Goal: Transaction & Acquisition: Purchase product/service

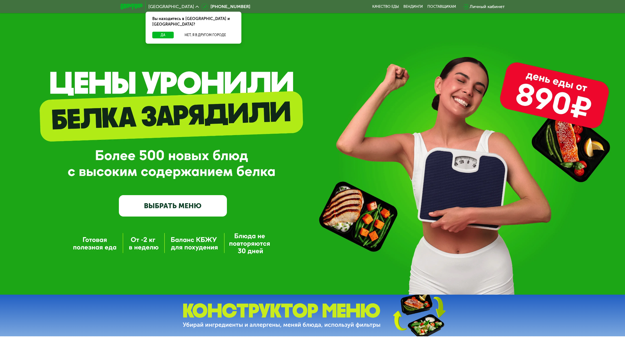
click at [173, 203] on link "ВЫБРАТЬ МЕНЮ" at bounding box center [173, 206] width 108 height 22
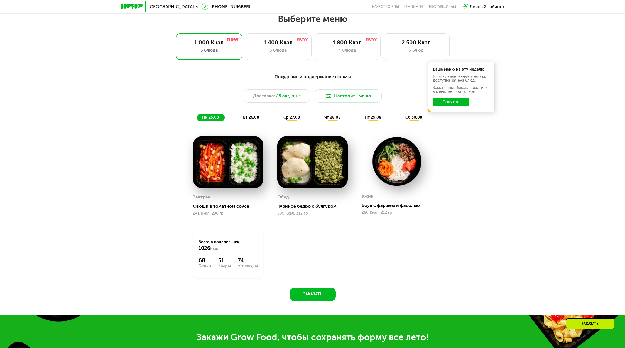
scroll to position [343, 0]
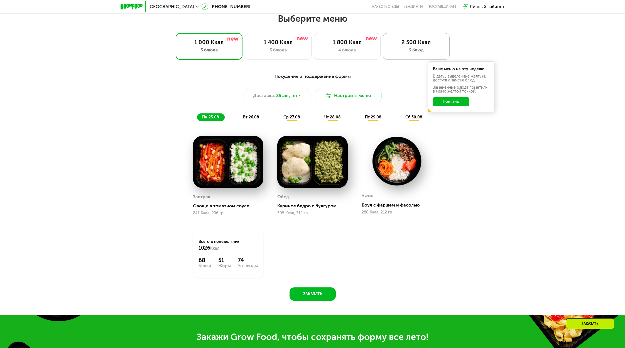
click at [422, 50] on div "6 блюд" at bounding box center [415, 50] width 55 height 7
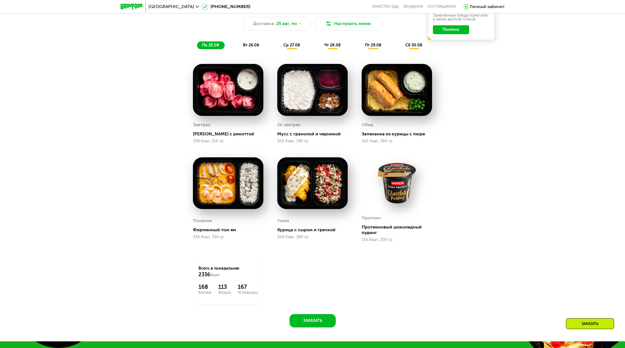
scroll to position [412, 0]
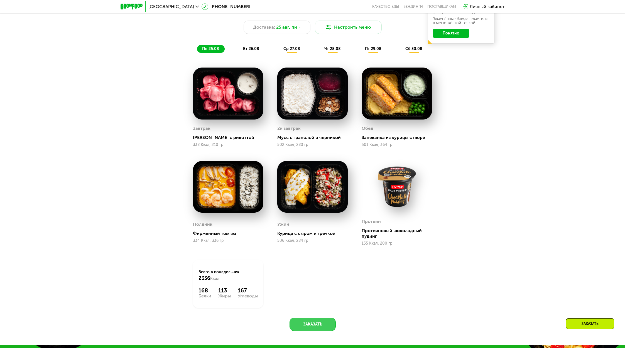
click at [324, 330] on button "Заказать" at bounding box center [312, 324] width 46 height 13
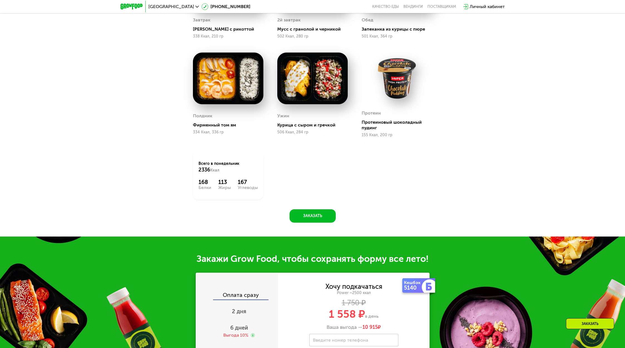
scroll to position [330, 0]
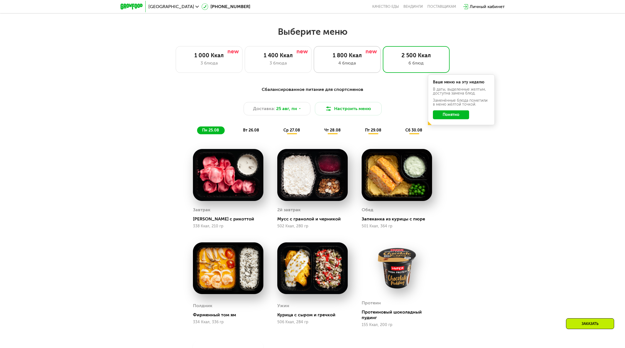
click at [383, 70] on div "1 800 Ккал 4 блюда" at bounding box center [416, 59] width 67 height 27
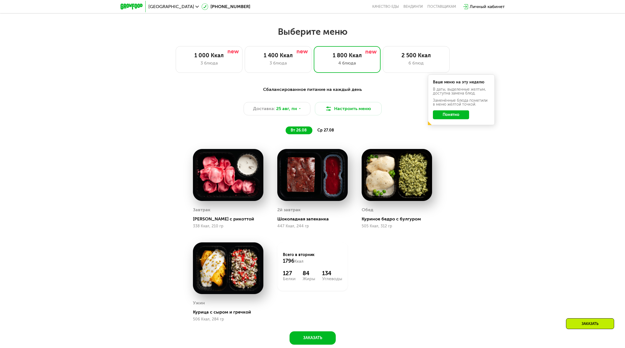
click at [445, 114] on button "Понятно" at bounding box center [451, 114] width 36 height 9
click at [408, 67] on div "2 500 Ккал 6 блюд" at bounding box center [416, 59] width 67 height 27
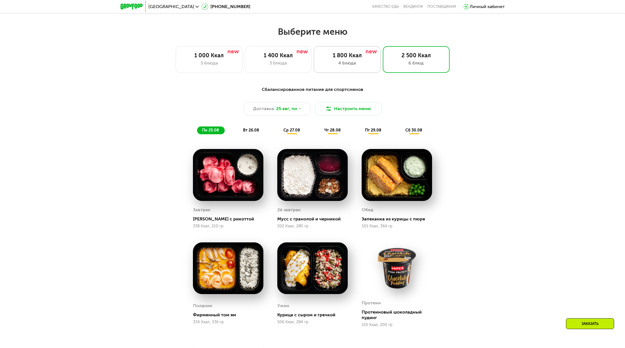
click at [361, 57] on div "1 800 Ккал" at bounding box center [346, 55] width 55 height 7
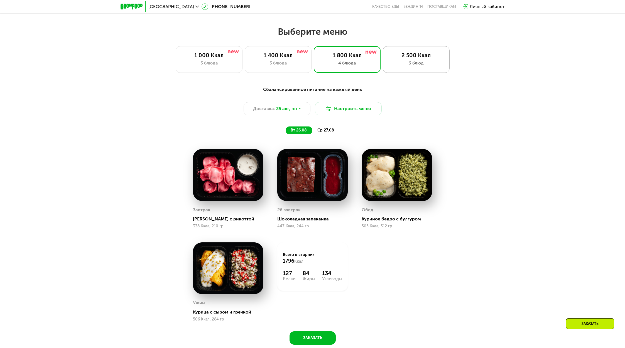
click at [402, 60] on div "6 блюд" at bounding box center [415, 63] width 55 height 7
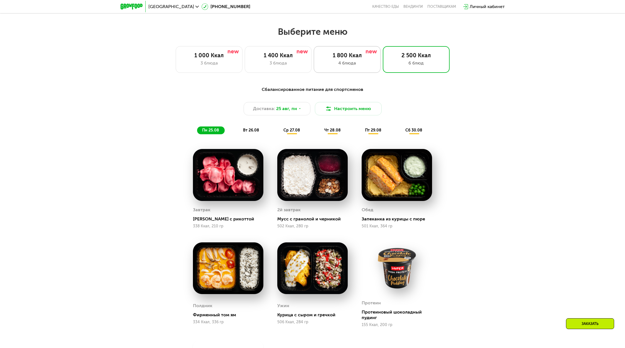
click at [352, 54] on div "1 800 Ккал" at bounding box center [346, 55] width 55 height 7
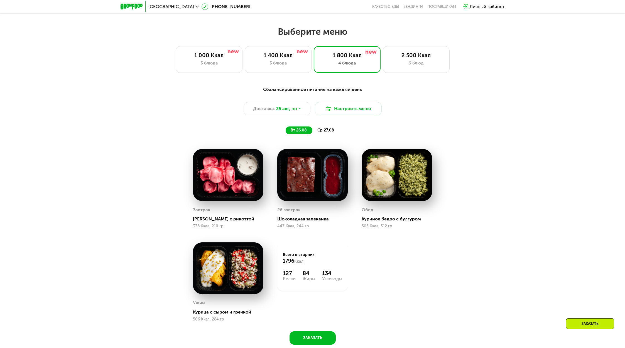
scroll to position [333, 0]
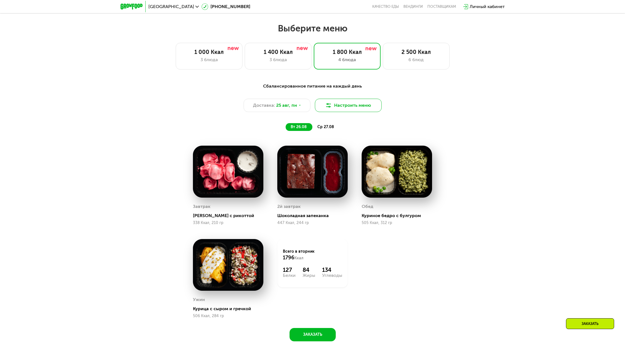
click at [365, 109] on button "Настроить меню" at bounding box center [348, 105] width 67 height 13
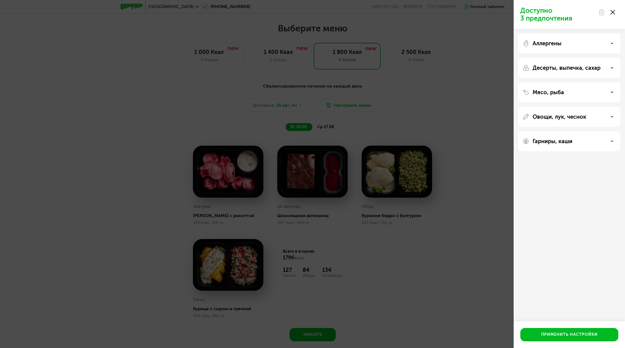
click at [566, 45] on div "Аллергены" at bounding box center [568, 43] width 93 height 7
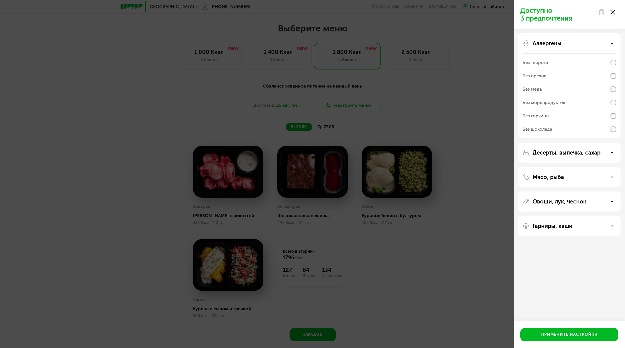
click at [566, 45] on div "Аллергены" at bounding box center [568, 43] width 93 height 7
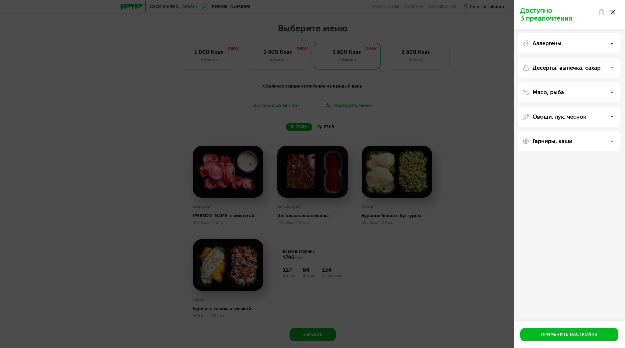
click at [508, 127] on div "Доступно 3 предпочтения Аллергены Десерты, выпечка, сахар Мясо, рыба Овощи, лук…" at bounding box center [312, 174] width 625 height 348
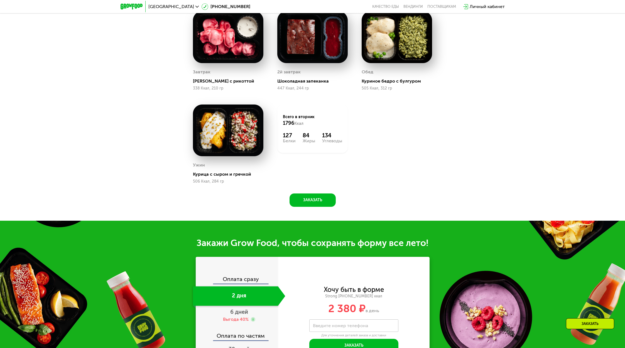
scroll to position [545, 0]
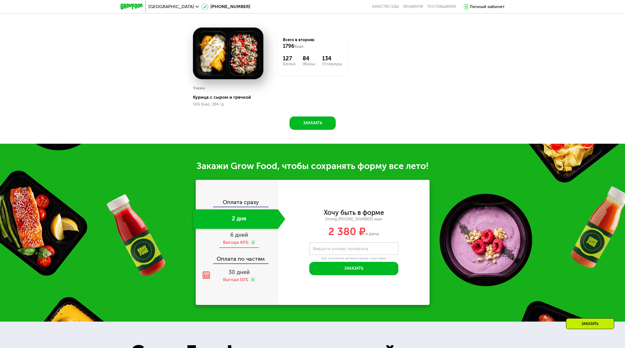
click at [232, 233] on span "6 дней" at bounding box center [239, 235] width 18 height 7
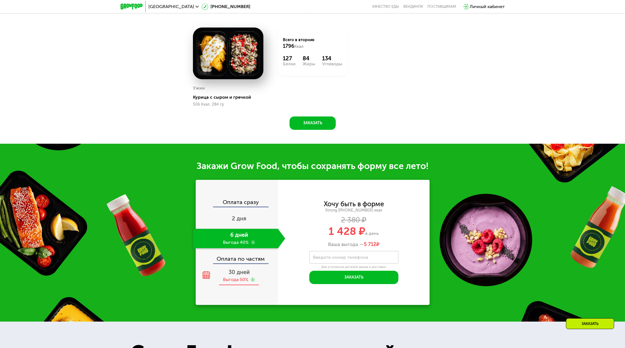
click at [236, 274] on span "30 дней" at bounding box center [238, 272] width 21 height 7
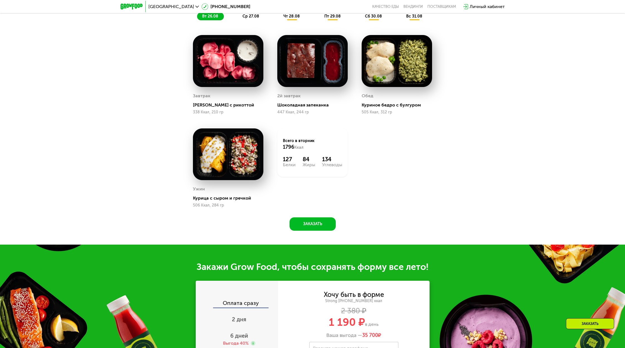
scroll to position [257, 0]
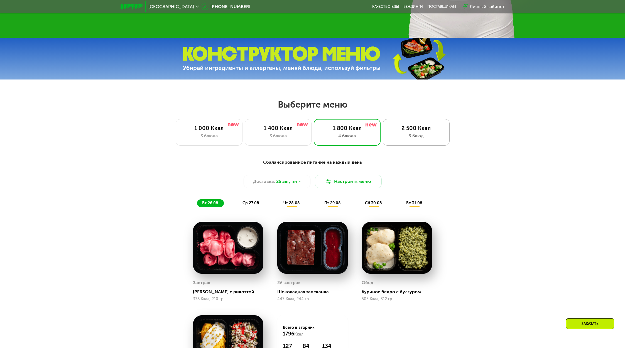
click at [398, 125] on div "2 500 Ккал" at bounding box center [415, 128] width 55 height 7
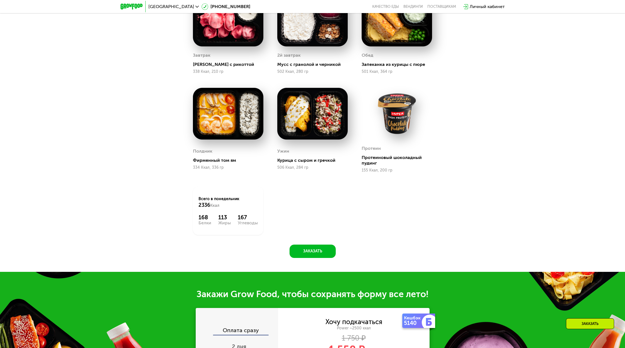
scroll to position [269, 0]
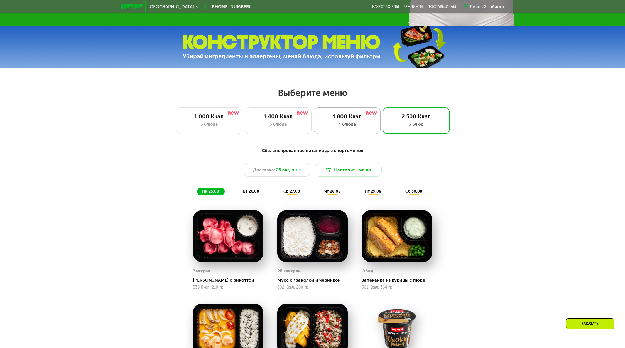
click at [383, 130] on div "1 800 Ккал 4 блюда" at bounding box center [416, 120] width 67 height 27
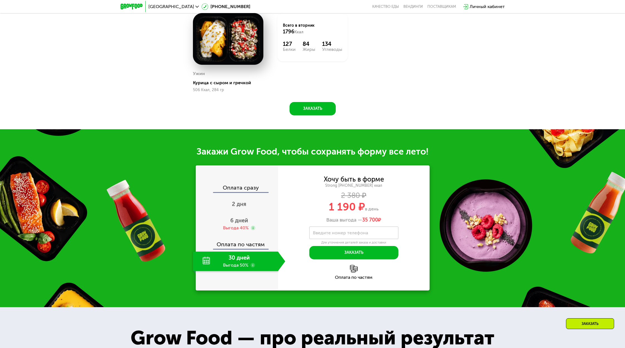
scroll to position [195, 0]
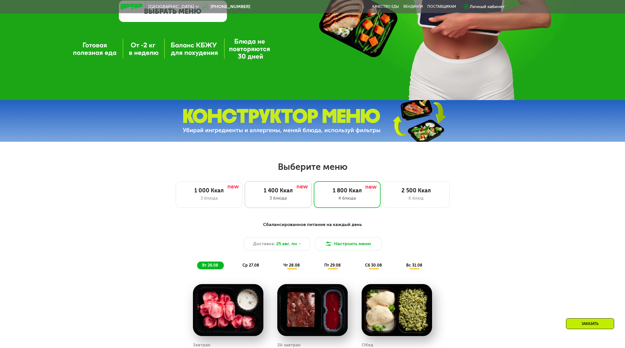
click at [275, 195] on div "3 блюда" at bounding box center [277, 198] width 55 height 7
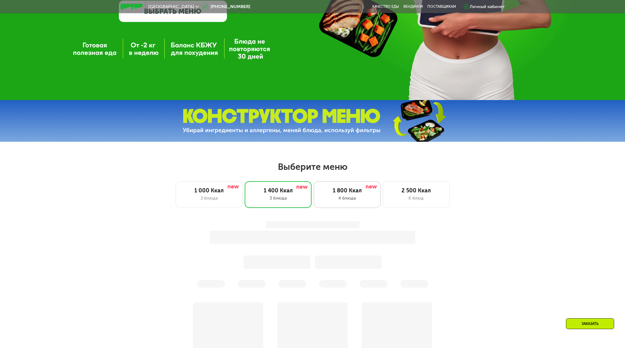
click at [361, 192] on div "1 800 Ккал" at bounding box center [346, 190] width 55 height 7
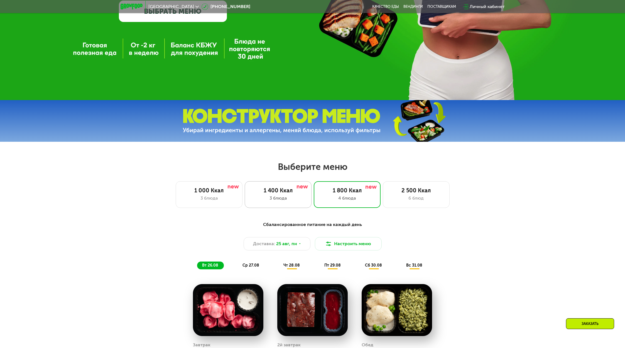
click at [265, 188] on div "1 400 Ккал" at bounding box center [277, 190] width 55 height 7
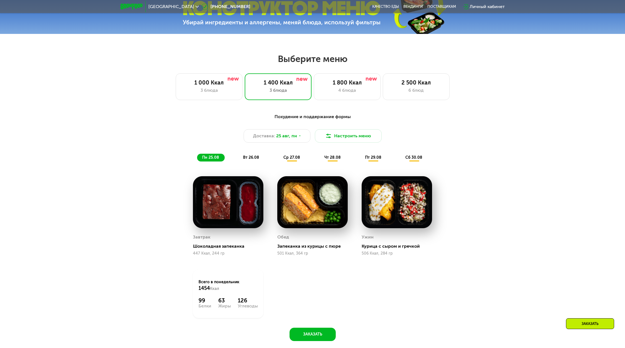
scroll to position [306, 0]
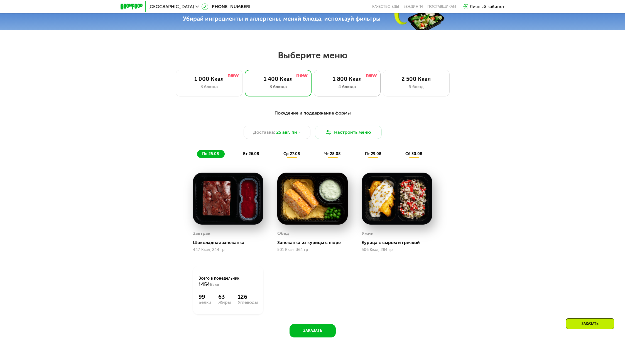
click at [337, 83] on div "4 блюда" at bounding box center [346, 86] width 55 height 7
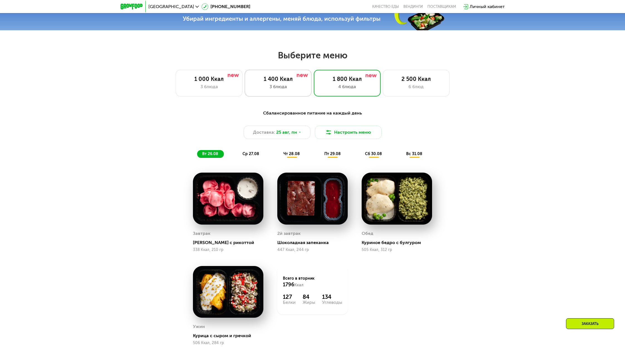
click at [280, 86] on div "3 блюда" at bounding box center [277, 86] width 55 height 7
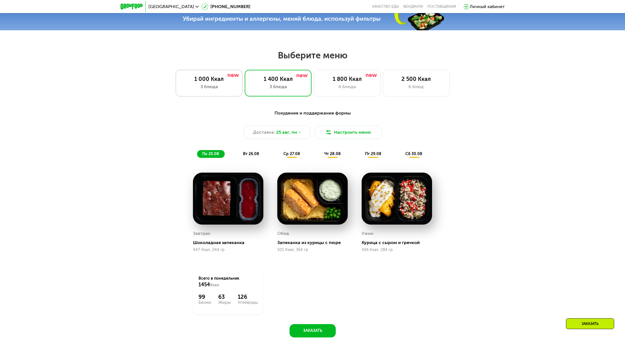
click at [199, 88] on div "3 блюда" at bounding box center [208, 86] width 55 height 7
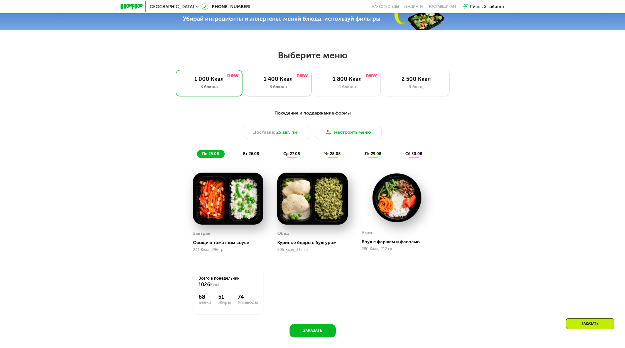
click at [270, 77] on div "1 400 Ккал" at bounding box center [277, 79] width 55 height 7
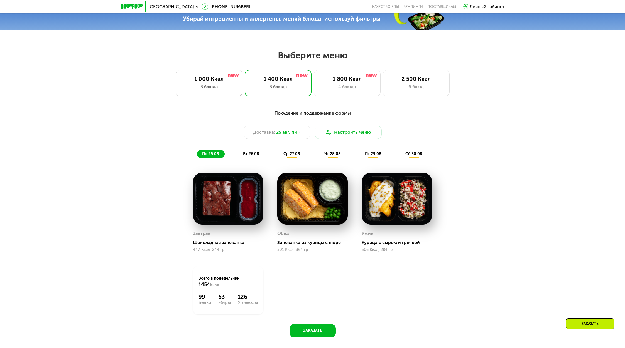
click at [245, 75] on div "1 000 Ккал 3 блюда" at bounding box center [278, 83] width 67 height 27
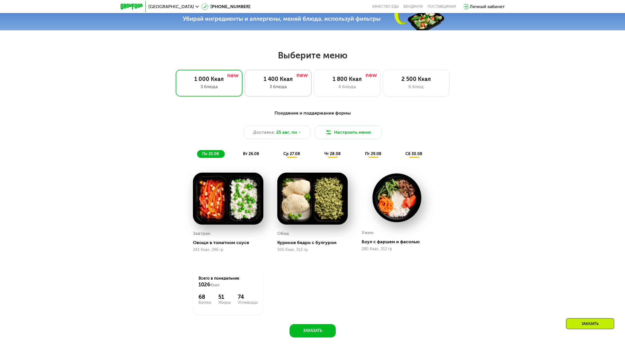
click at [314, 82] on div "1 400 Ккал 3 блюда" at bounding box center [347, 83] width 67 height 27
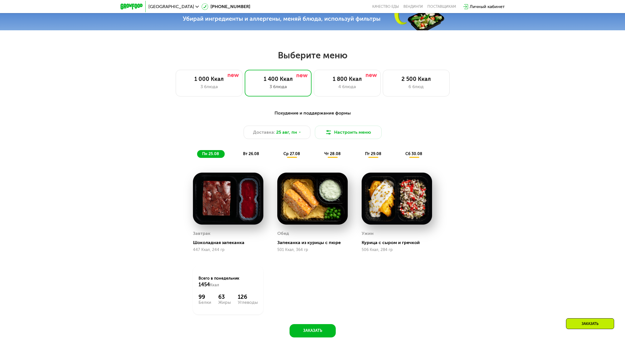
click at [278, 152] on div "вт 26.08" at bounding box center [291, 154] width 27 height 8
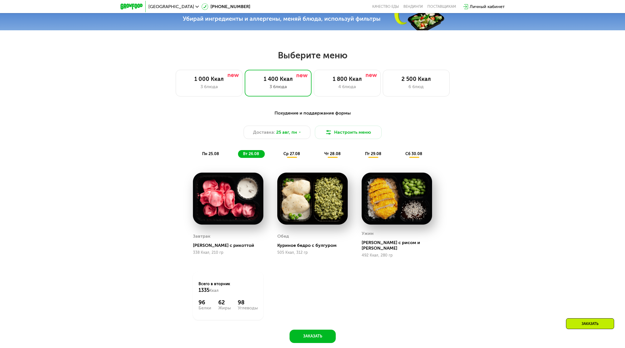
click at [319, 151] on div "ср 27.08" at bounding box center [332, 154] width 27 height 8
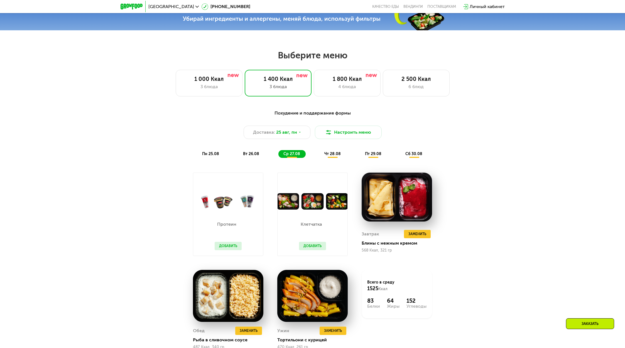
click at [326, 155] on span "чт 28.08" at bounding box center [332, 154] width 16 height 5
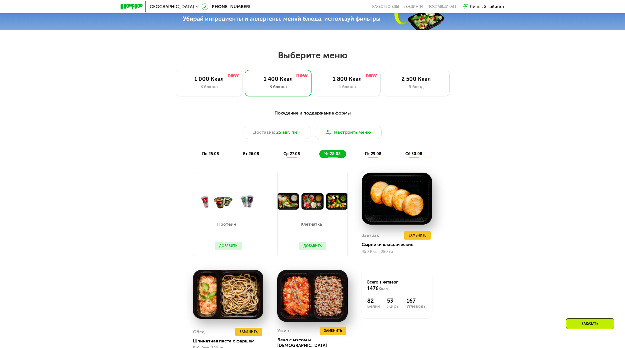
click at [373, 156] on span "пт 29.08" at bounding box center [373, 154] width 16 height 5
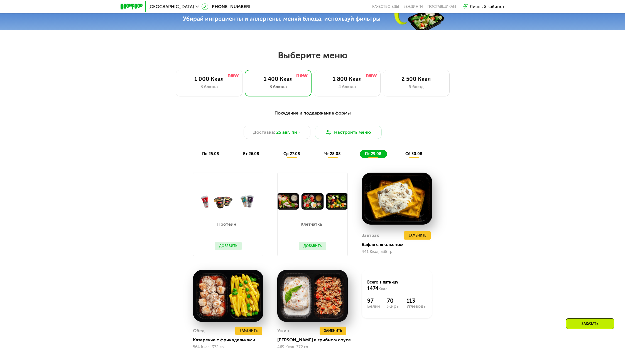
click at [412, 154] on span "сб 30.08" at bounding box center [413, 154] width 17 height 5
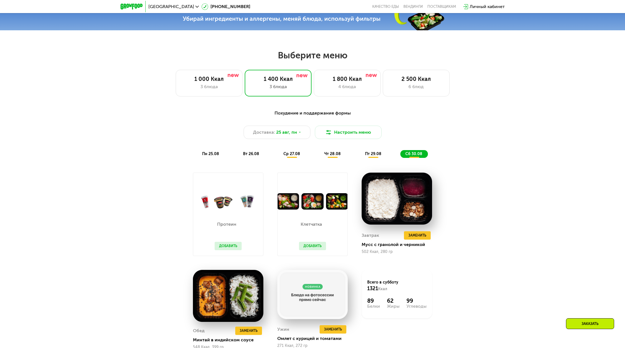
click at [372, 155] on span "пт 29.08" at bounding box center [373, 154] width 16 height 5
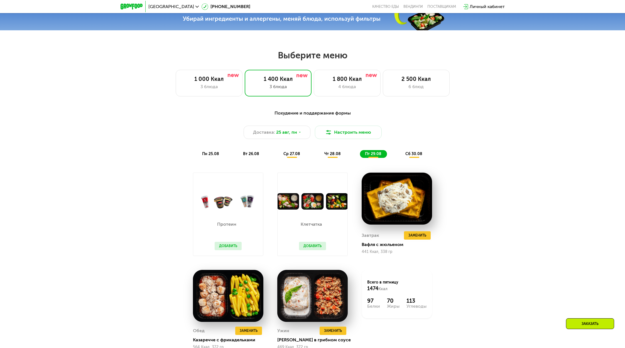
click at [333, 153] on span "чт 28.08" at bounding box center [332, 154] width 16 height 5
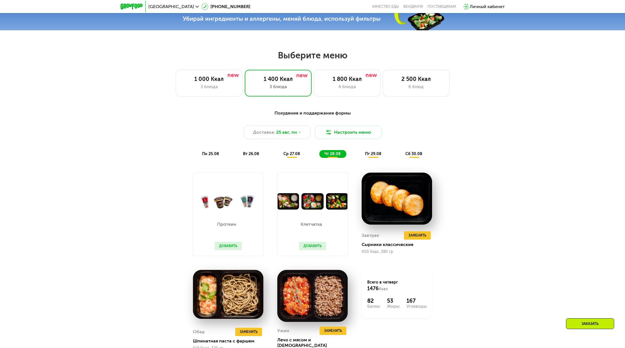
click at [271, 152] on div "пн 25.08 вт 26.08 ср 27.08 чт 28.08 пт 29.08 сб 30.08" at bounding box center [312, 154] width 231 height 8
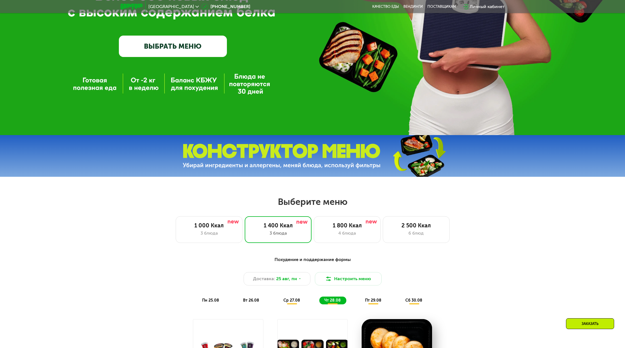
scroll to position [308, 0]
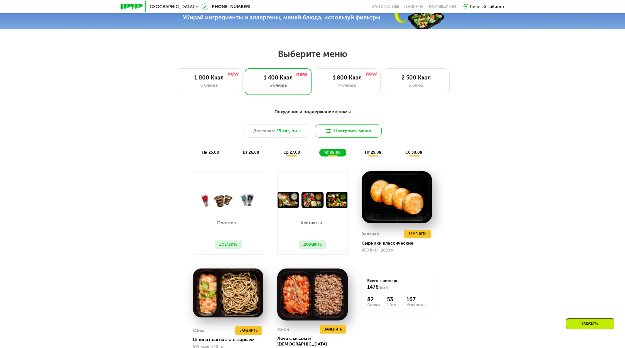
click at [332, 127] on button "Настроить меню" at bounding box center [348, 130] width 67 height 13
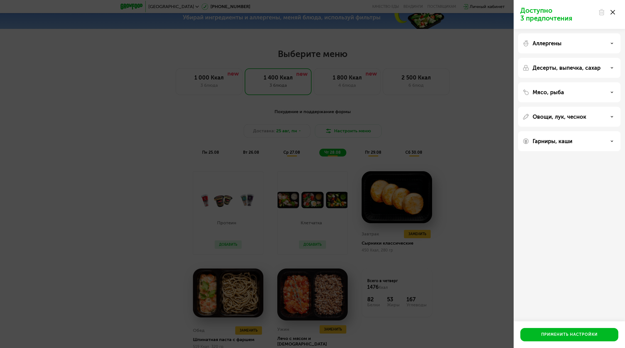
click at [559, 131] on div "Овощи, лук, чеснок" at bounding box center [569, 141] width 102 height 20
click at [565, 107] on div "Мясо, рыба" at bounding box center [569, 117] width 102 height 20
click at [614, 92] on div "Мясо, рыба" at bounding box center [568, 92] width 93 height 7
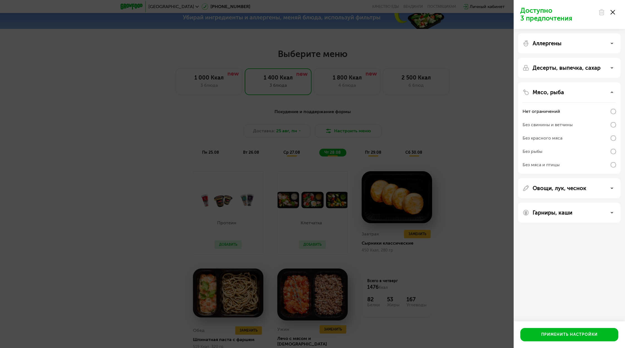
click at [607, 82] on div "Десерты, выпечка, сахар" at bounding box center [569, 128] width 102 height 92
click at [611, 69] on icon at bounding box center [611, 67] width 3 height 3
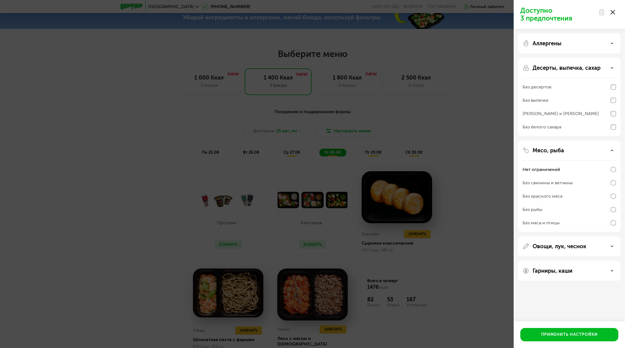
click at [613, 45] on div "Аллергены" at bounding box center [568, 43] width 93 height 7
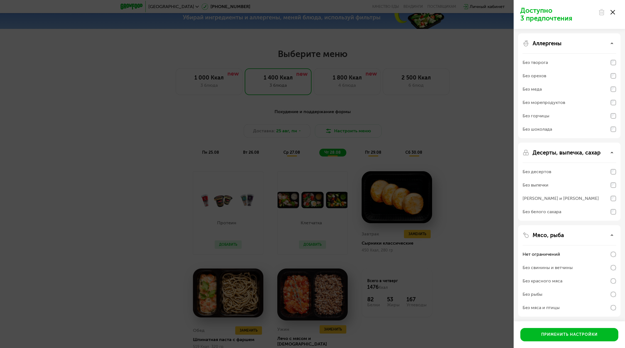
click at [453, 100] on div "Доступно 3 предпочтения Аллергены Без творога Без орехов Без меда Без морепроду…" at bounding box center [312, 174] width 625 height 348
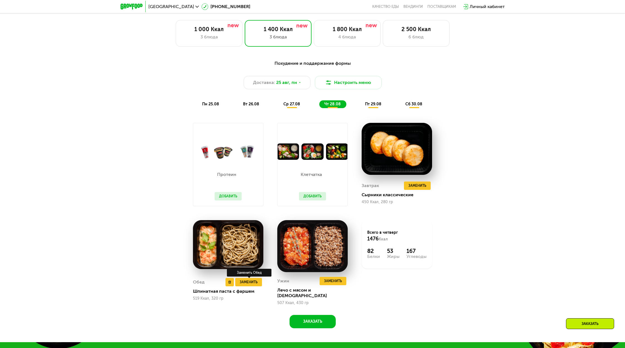
scroll to position [281, 0]
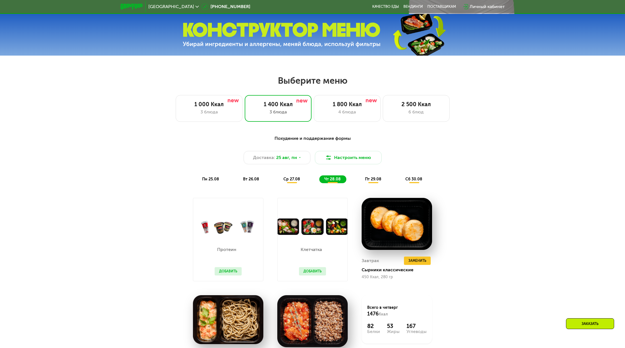
click at [479, 8] on div "Личный кабинет" at bounding box center [486, 6] width 35 height 7
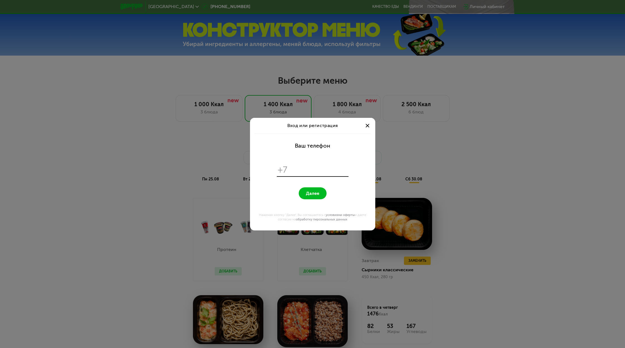
scroll to position [0, 0]
click at [368, 124] on span at bounding box center [367, 126] width 4 height 4
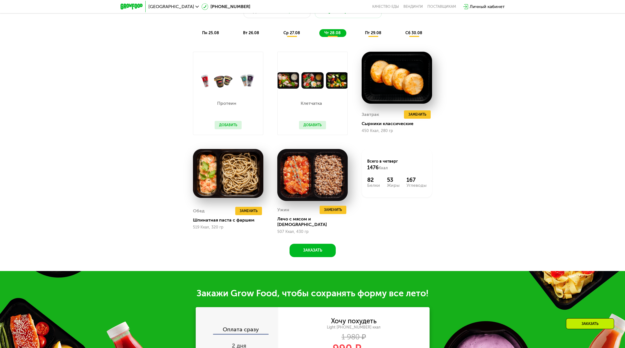
scroll to position [580, 0]
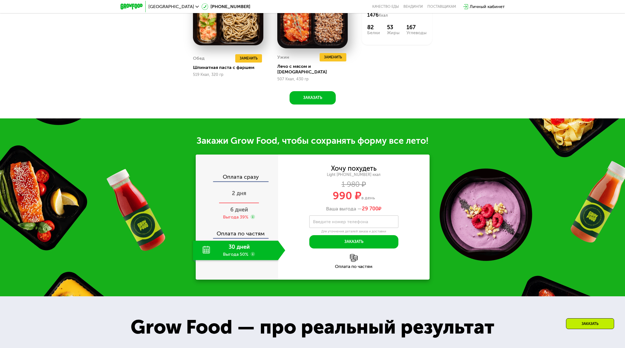
click at [243, 193] on div "2 дня" at bounding box center [239, 193] width 92 height 19
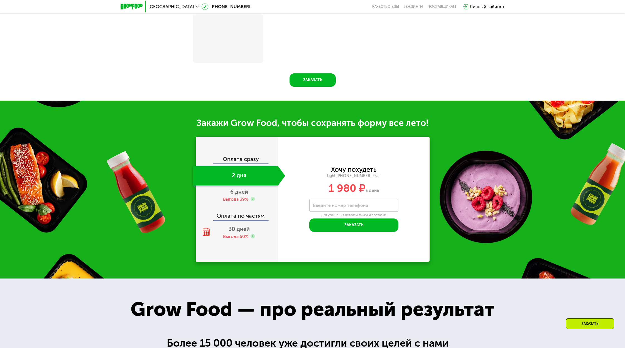
scroll to position [567, 0]
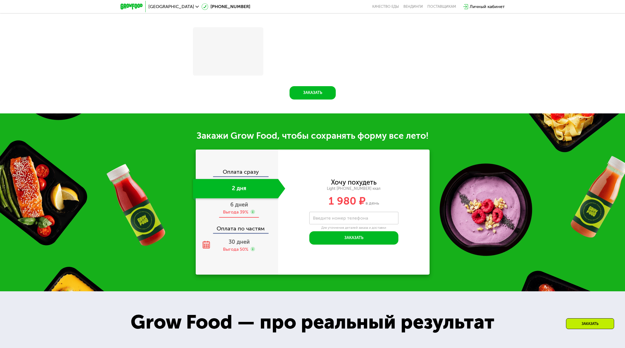
click at [247, 206] on span "6 дней" at bounding box center [239, 204] width 18 height 7
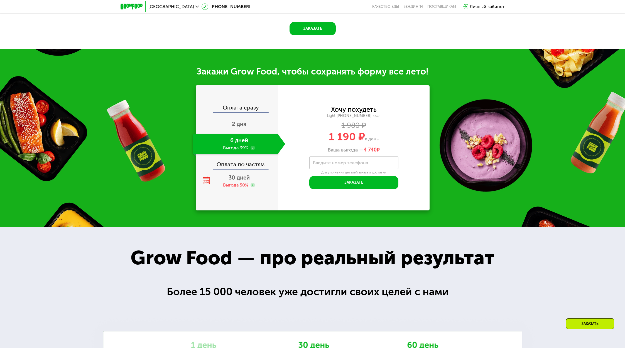
scroll to position [601, 0]
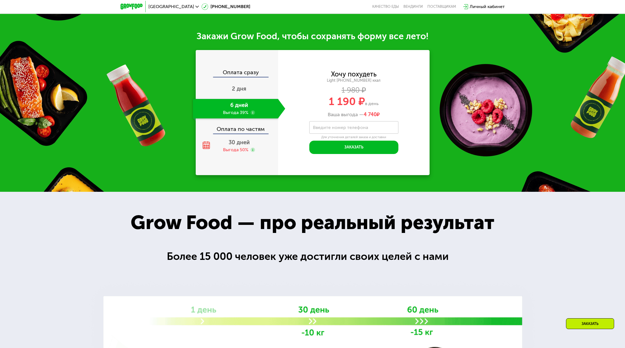
click at [324, 129] on label "Введите номер телефона" at bounding box center [340, 127] width 55 height 3
click at [324, 134] on input "Введите номер телефона" at bounding box center [353, 127] width 89 height 13
click at [268, 243] on div at bounding box center [312, 353] width 625 height 323
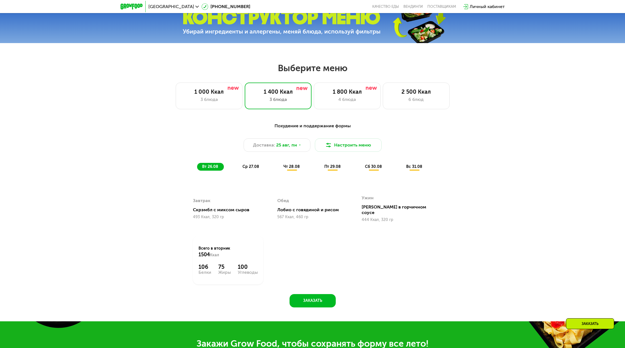
scroll to position [0, 0]
